Goal: Information Seeking & Learning: Learn about a topic

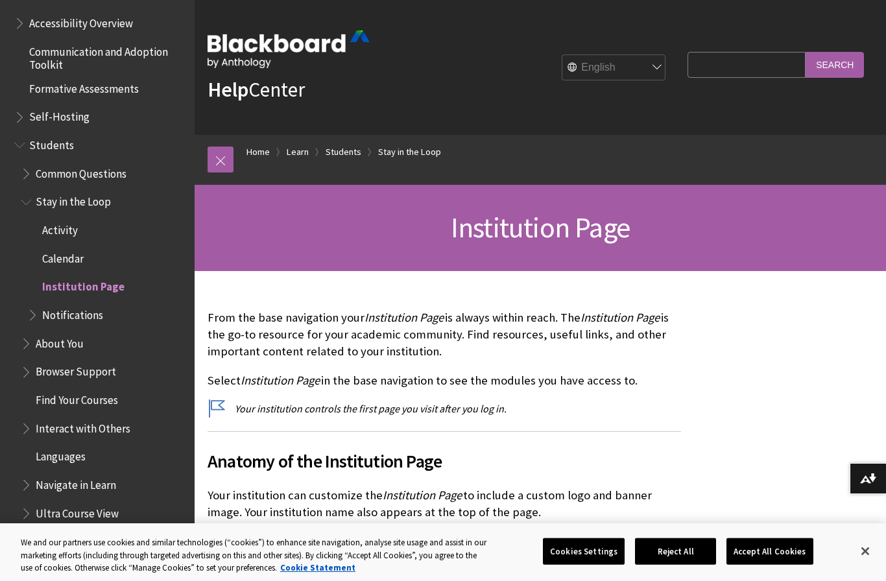
scroll to position [1135, 0]
click at [101, 275] on span "Institution Page" at bounding box center [83, 284] width 82 height 18
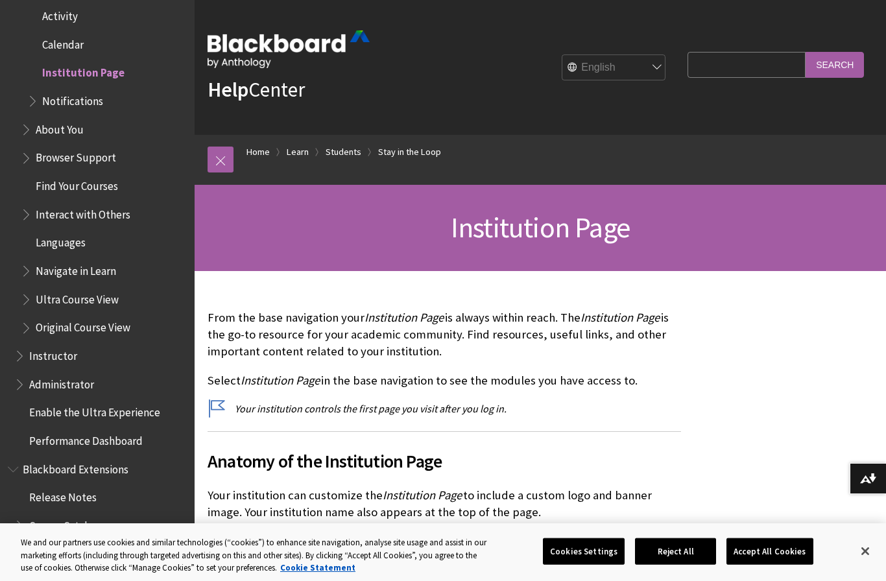
scroll to position [1349, 0]
click at [97, 458] on span "Blackboard Extensions" at bounding box center [76, 467] width 106 height 18
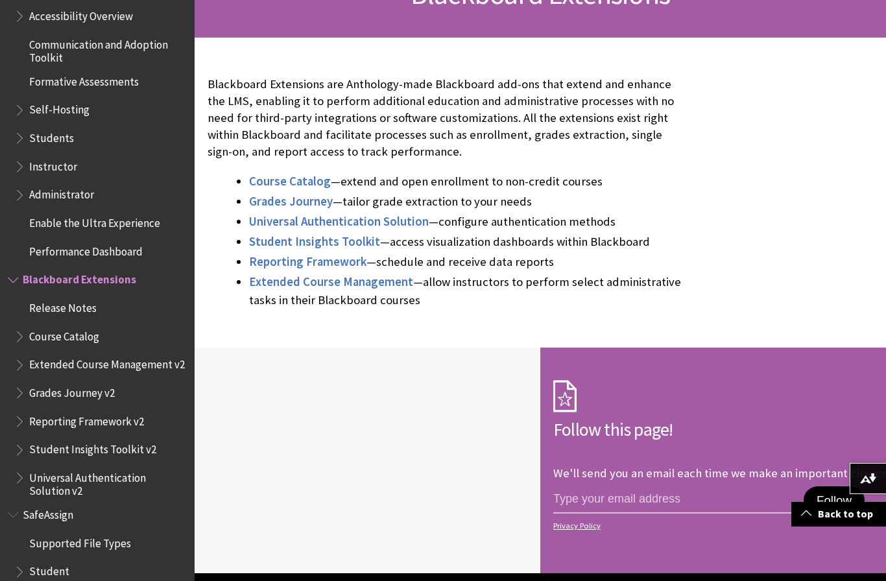
scroll to position [233, 0]
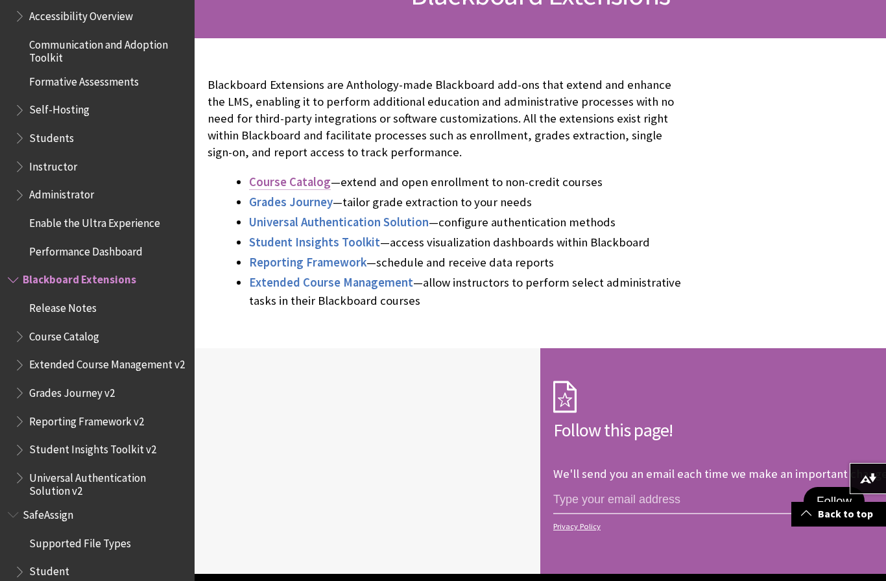
click at [322, 186] on span "Course Catalog" at bounding box center [290, 181] width 82 height 15
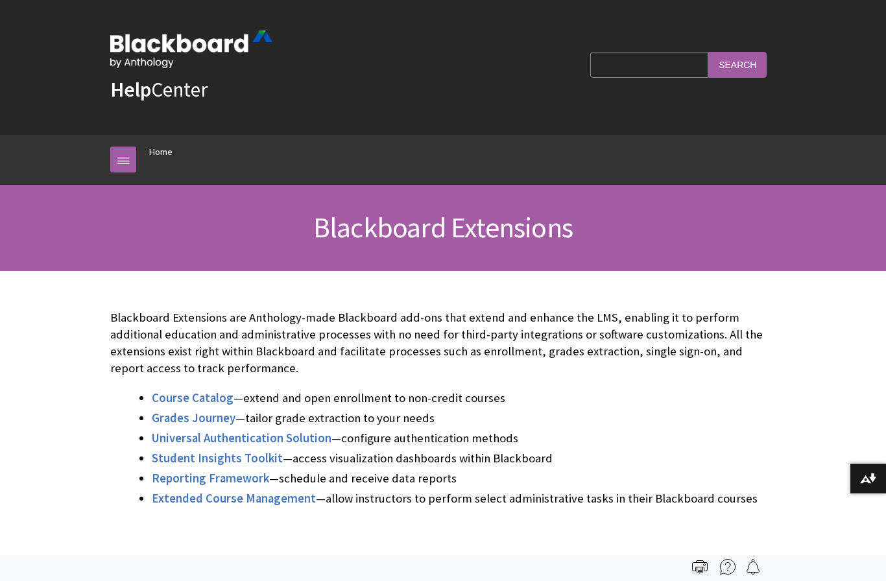
scroll to position [1187, 0]
